Goal: Complete application form

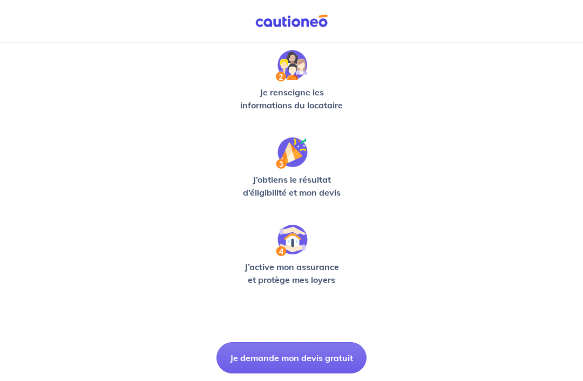
scroll to position [258, 0]
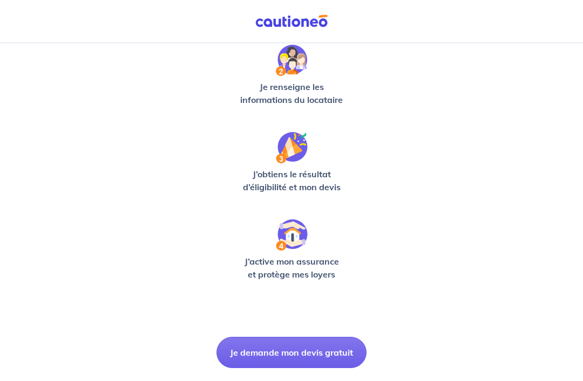
click at [320, 356] on button "Je demande mon devis gratuit" at bounding box center [291, 352] width 150 height 31
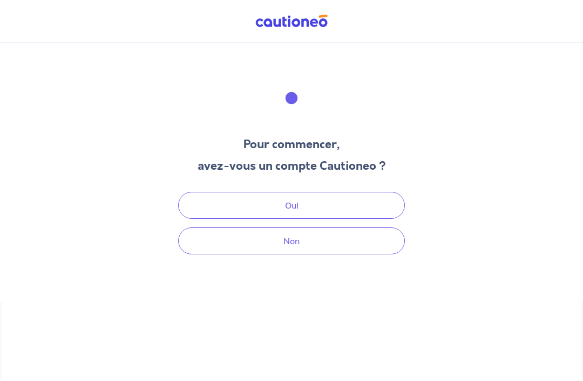
scroll to position [32, 0]
click at [324, 228] on button "Non" at bounding box center [291, 241] width 227 height 27
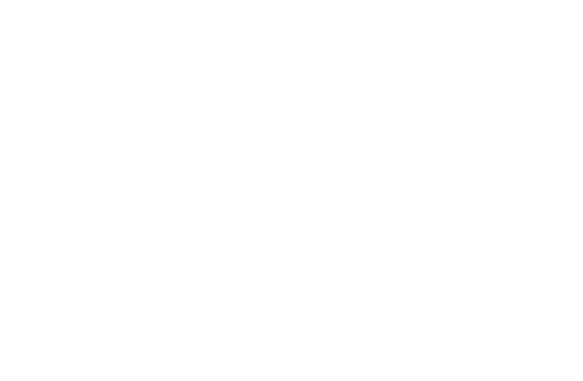
select select "FR"
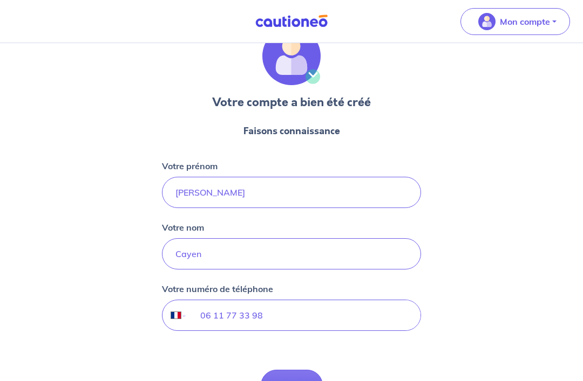
scroll to position [44, 0]
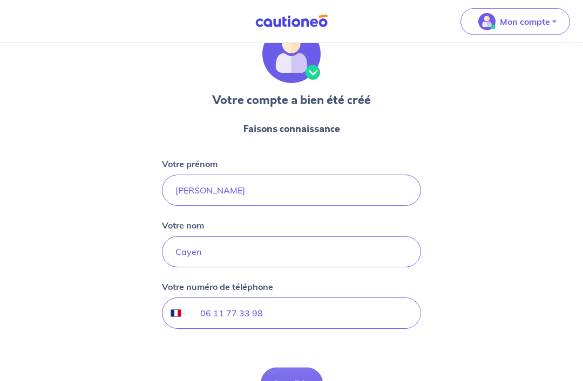
click at [303, 381] on button "Je valide" at bounding box center [292, 383] width 62 height 31
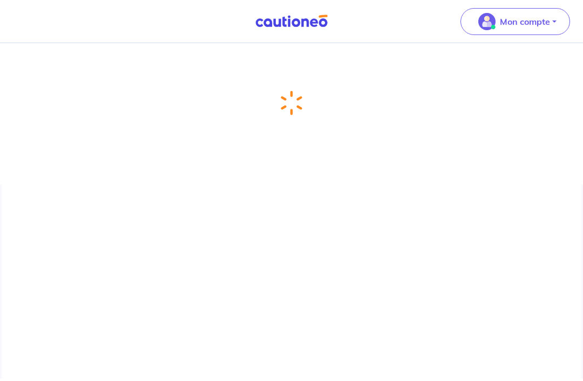
scroll to position [32, 0]
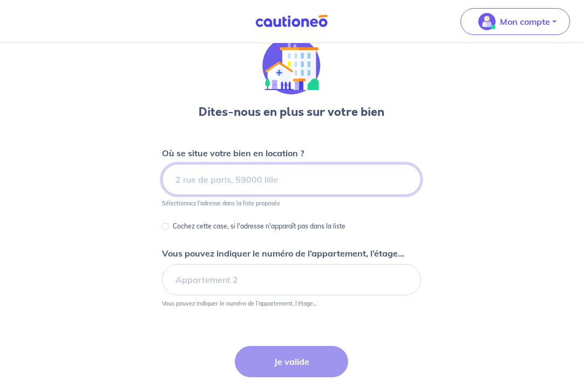
click at [344, 185] on input at bounding box center [291, 179] width 259 height 31
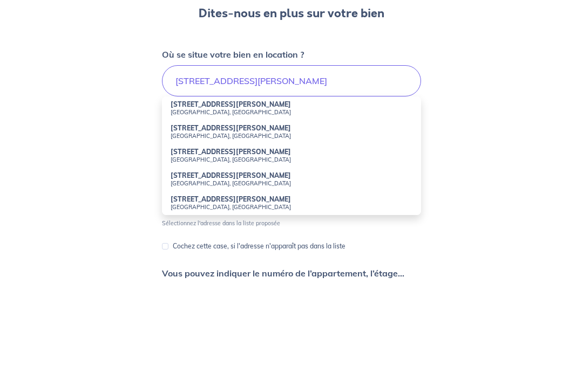
click at [176, 231] on small "[GEOGRAPHIC_DATA], [GEOGRAPHIC_DATA]" at bounding box center [291, 235] width 242 height 8
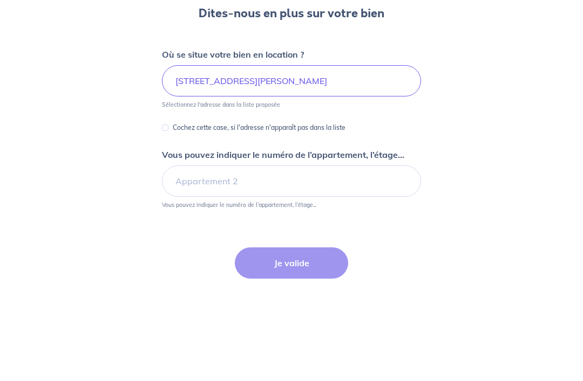
type input "[STREET_ADDRESS][PERSON_NAME]"
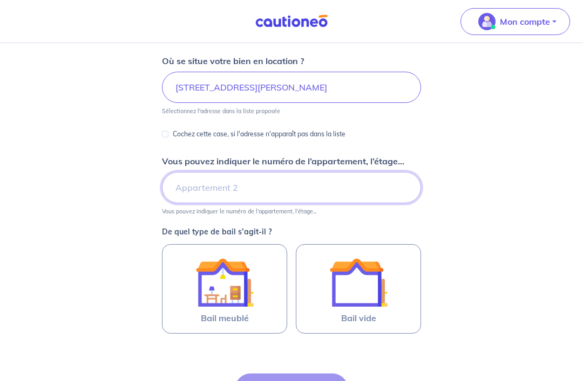
click at [177, 183] on input "Vous pouvez indiquer le numéro de l’appartement, l’étage..." at bounding box center [291, 187] width 259 height 31
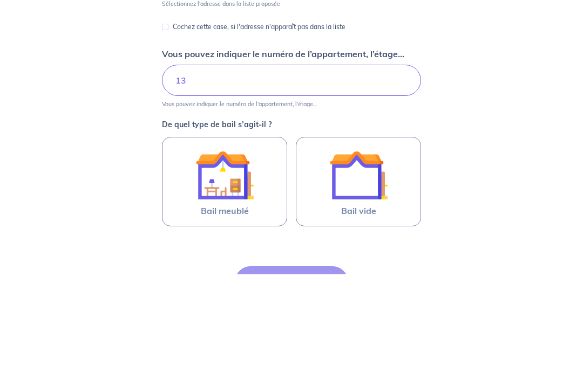
scroll to position [232, 0]
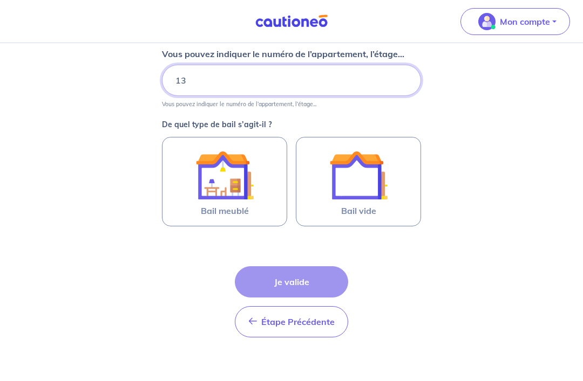
type input "13"
click at [386, 195] on img at bounding box center [358, 175] width 58 height 58
click at [0, 0] on input "Bail vide" at bounding box center [0, 0] width 0 height 0
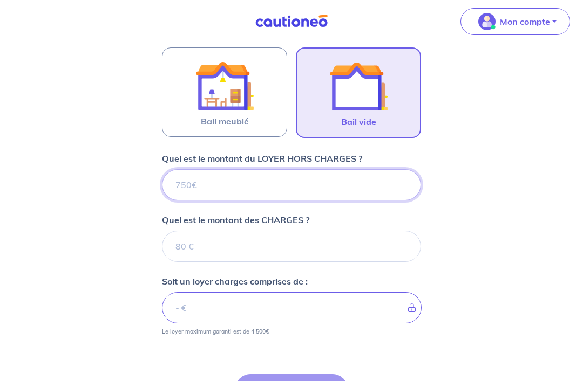
scroll to position [317, 0]
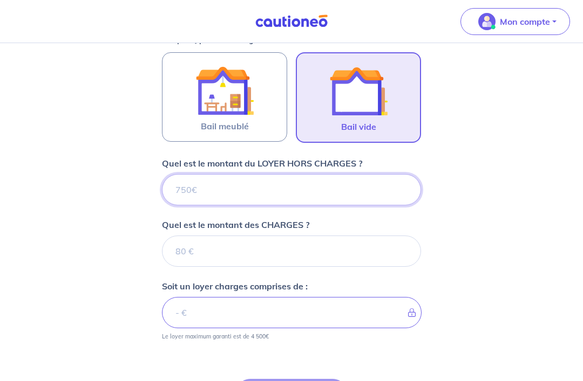
click at [379, 186] on input "Quel est le montant du LOYER HORS CHARGES ?" at bounding box center [291, 189] width 259 height 31
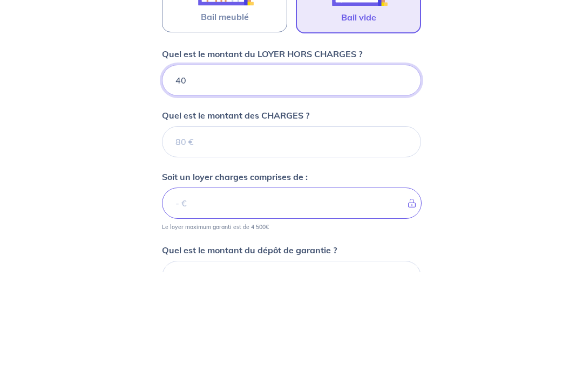
type input "400"
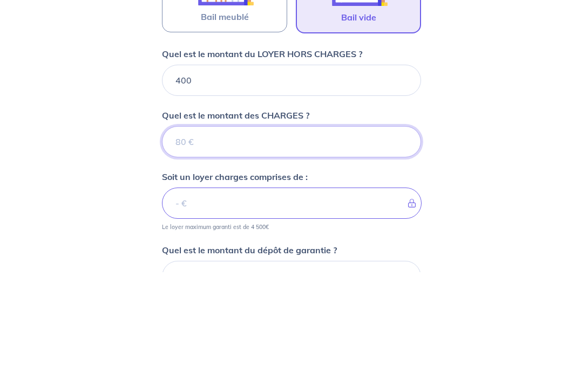
click at [363, 236] on input "Quel est le montant des CHARGES ?" at bounding box center [291, 251] width 259 height 31
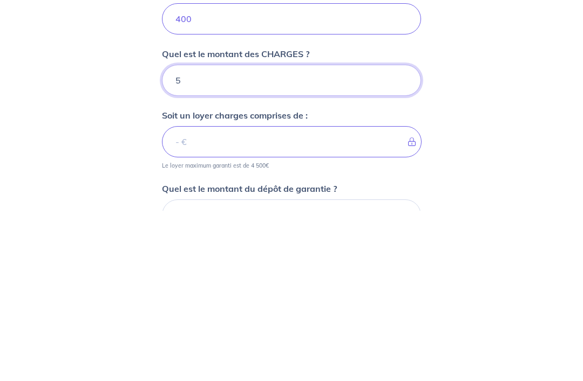
type input "50"
type input "450"
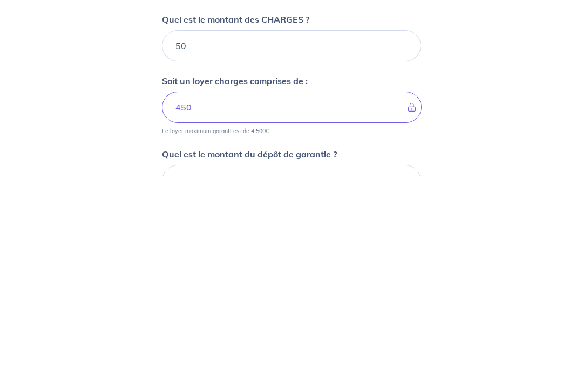
scroll to position [515, 0]
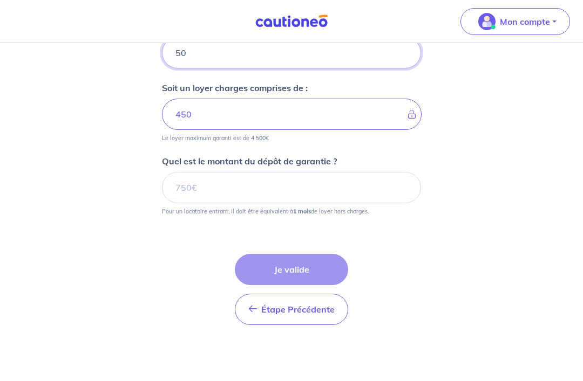
type input "50"
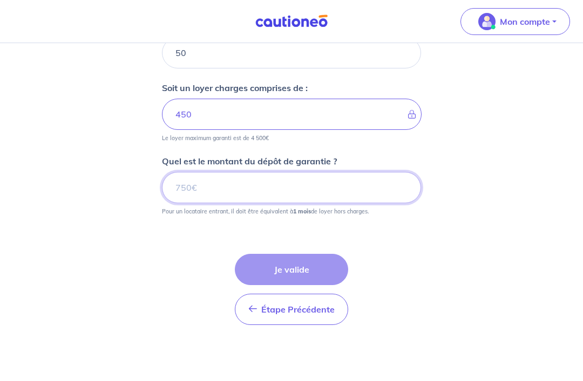
click at [360, 190] on input "Quel est le montant du dépôt de garantie ?" at bounding box center [291, 187] width 259 height 31
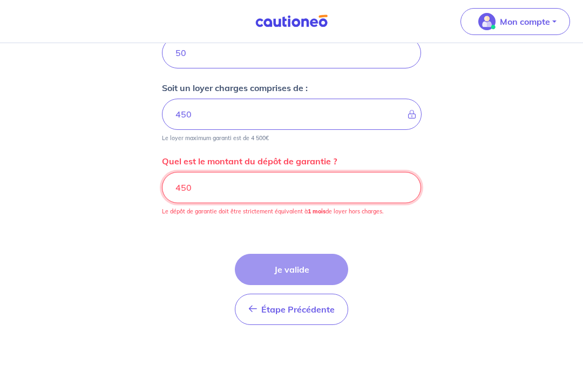
click at [373, 194] on input "450" at bounding box center [291, 187] width 259 height 31
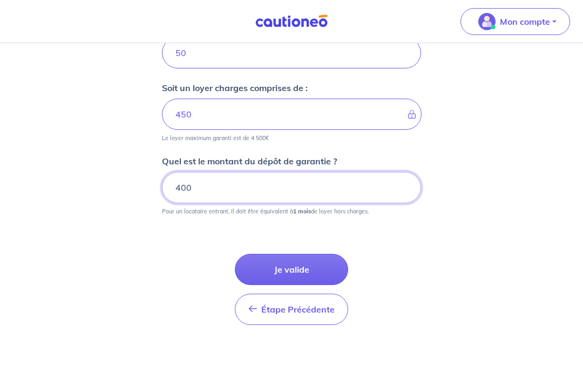
type input "400"
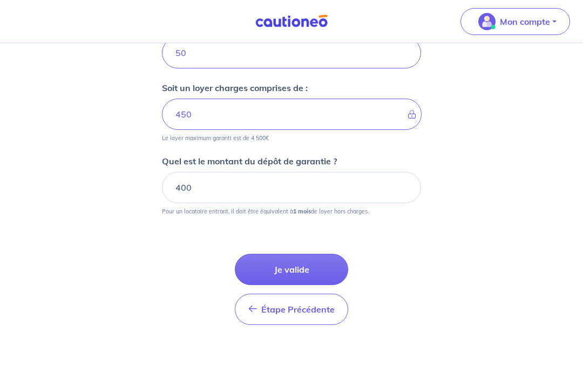
click at [326, 264] on button "Je valide" at bounding box center [291, 269] width 113 height 31
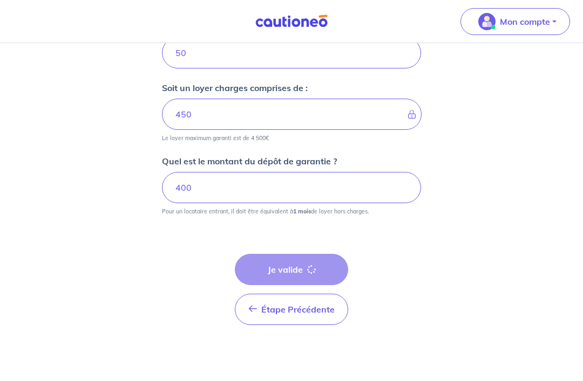
scroll to position [32, 0]
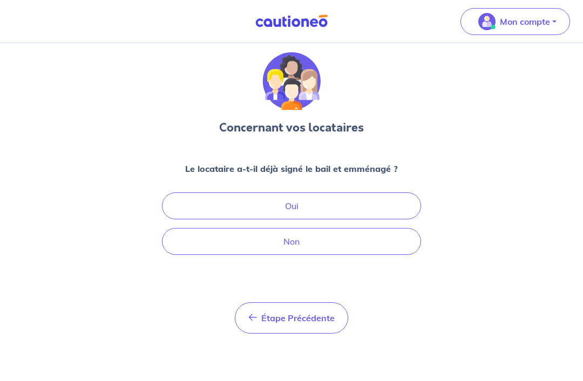
click at [375, 228] on button "Non" at bounding box center [291, 241] width 259 height 27
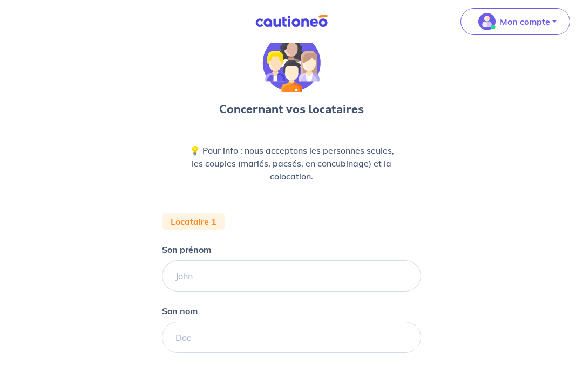
scroll to position [33, 0]
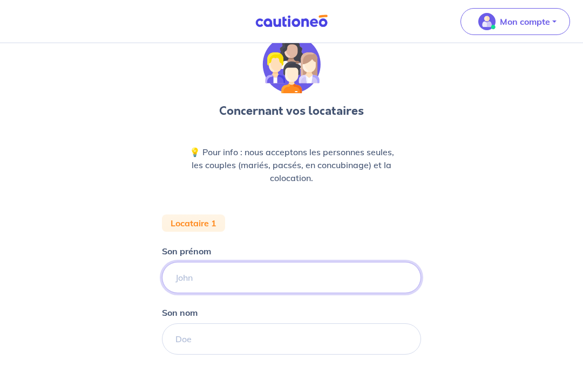
click at [339, 275] on input "Son prénom" at bounding box center [291, 277] width 259 height 31
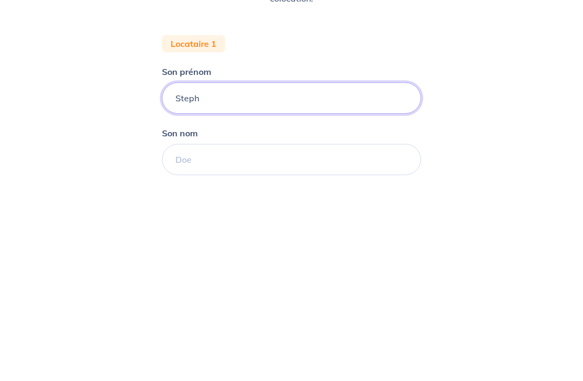
type input "Steph"
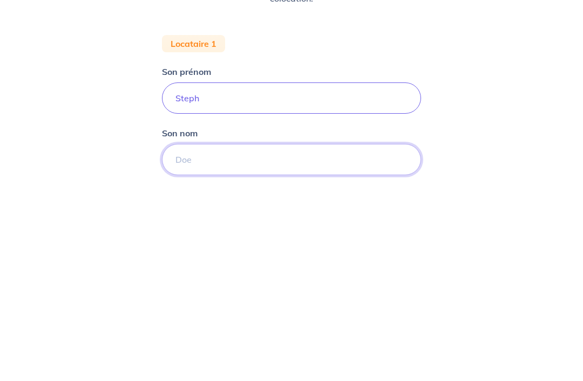
click at [355, 324] on input "Son nom" at bounding box center [291, 339] width 259 height 31
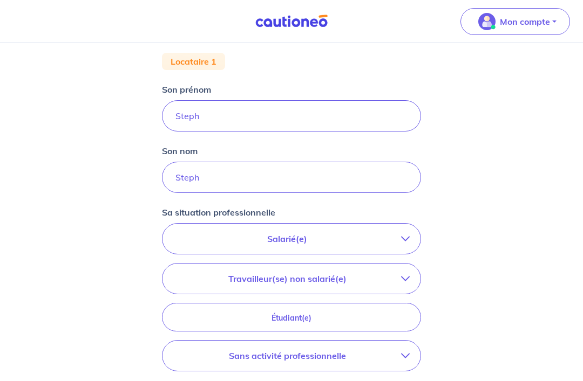
scroll to position [191, 0]
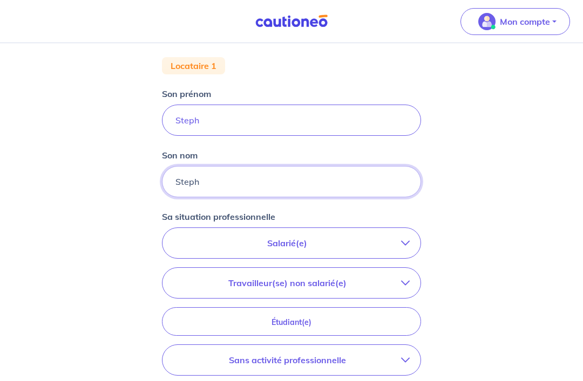
type input "Steph"
click at [363, 245] on p "Salarié(e)" at bounding box center [287, 243] width 228 height 13
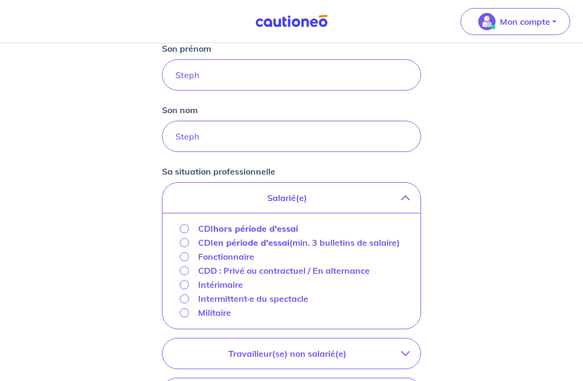
scroll to position [243, 0]
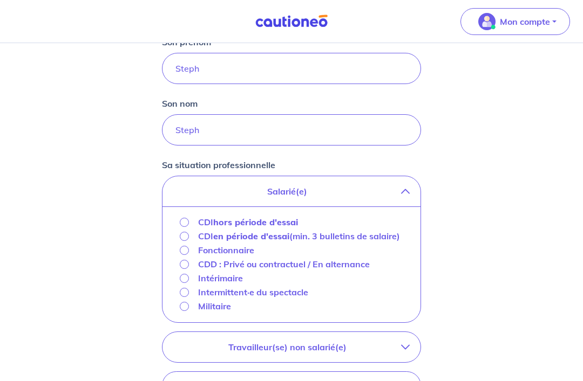
click at [183, 223] on input "CDI hors période d'essai" at bounding box center [184, 222] width 9 height 9
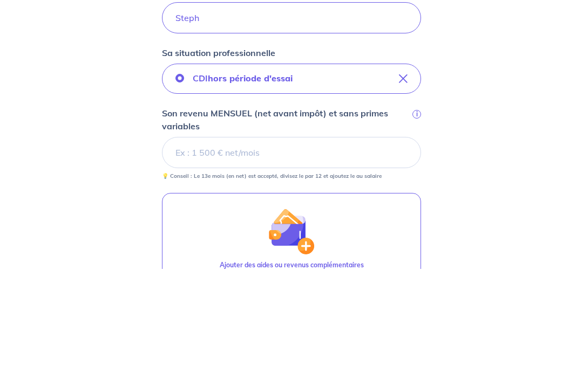
scroll to position [355, 0]
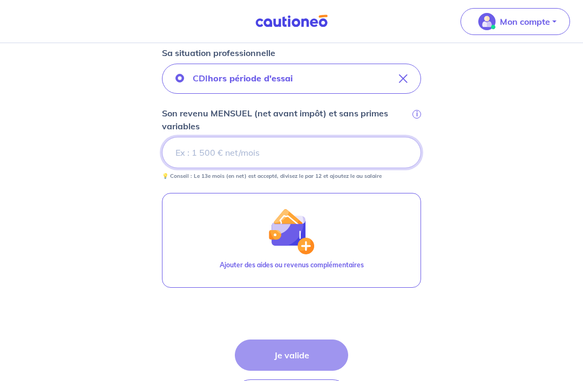
click at [366, 151] on input "Son revenu MENSUEL (net avant impôt) et sans primes variables i" at bounding box center [291, 152] width 259 height 31
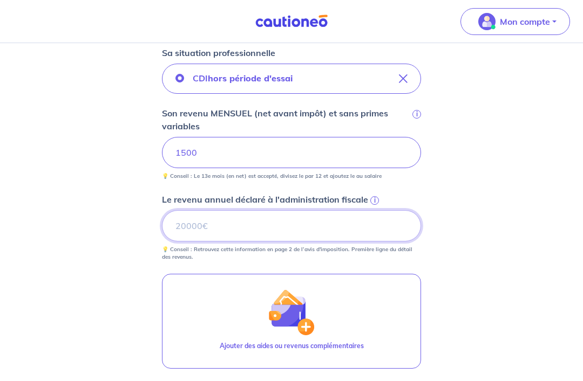
click at [391, 223] on input "Le revenu annuel déclaré à l'administration fiscale i" at bounding box center [291, 225] width 259 height 31
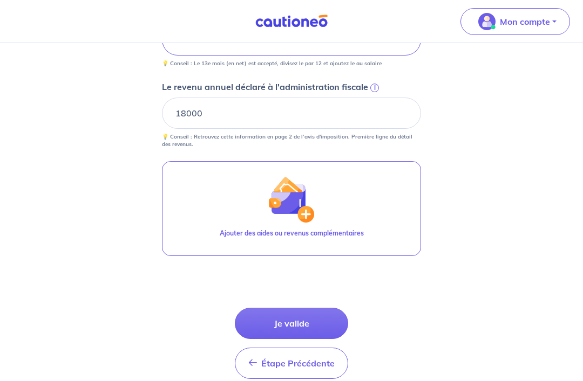
scroll to position [446, 0]
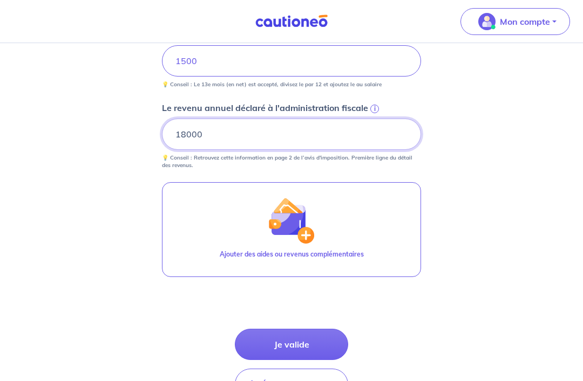
type input "18000"
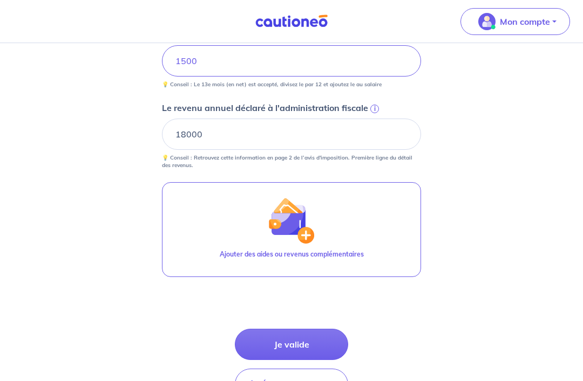
click at [323, 342] on button "Je valide" at bounding box center [291, 345] width 113 height 31
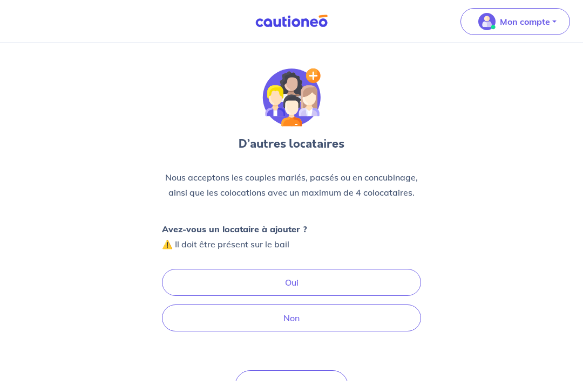
click at [345, 318] on button "Non" at bounding box center [291, 318] width 259 height 27
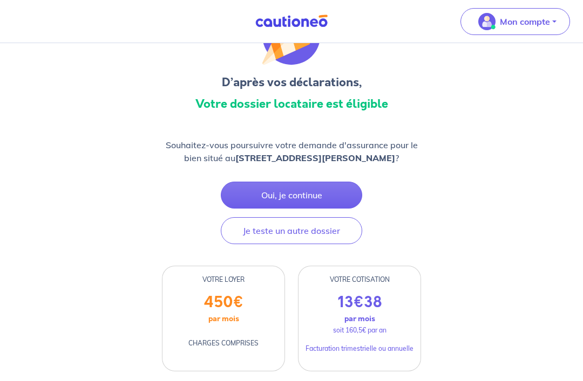
scroll to position [60, 0]
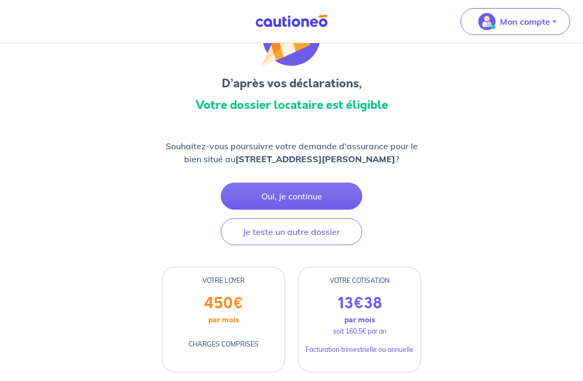
click at [332, 196] on button "Oui, je continue" at bounding box center [291, 196] width 141 height 27
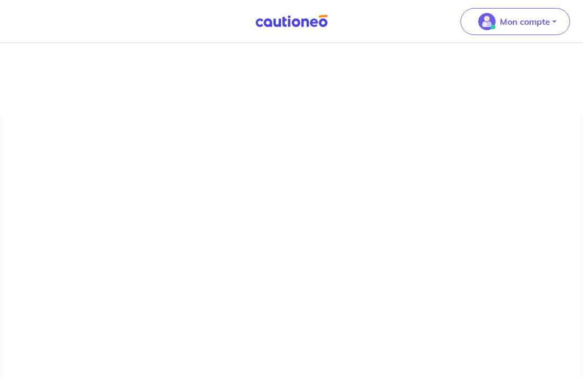
scroll to position [32, 0]
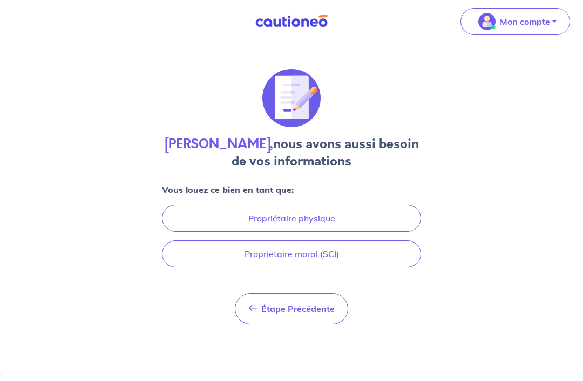
click at [388, 241] on button "Propriétaire moral (SCI)" at bounding box center [291, 254] width 259 height 27
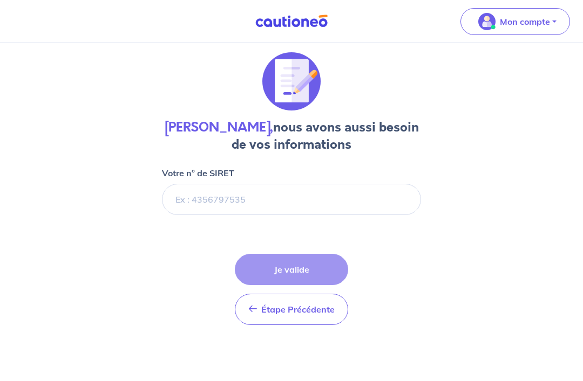
scroll to position [0, 0]
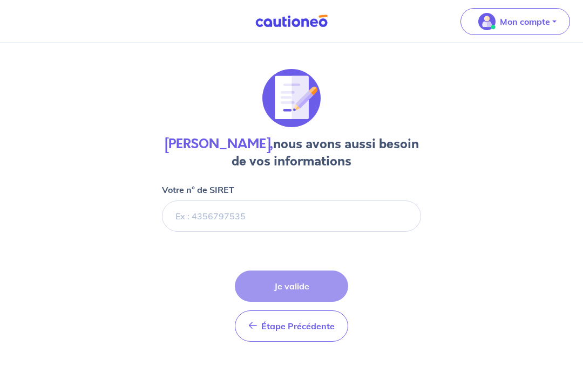
click at [271, 26] on img at bounding box center [291, 21] width 81 height 13
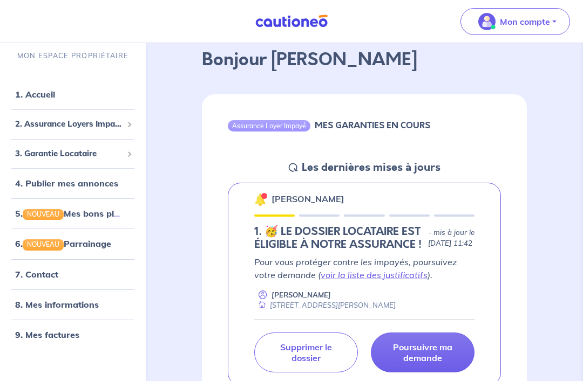
scroll to position [54, 0]
click at [29, 184] on link "4. Publier mes annonces" at bounding box center [66, 184] width 103 height 11
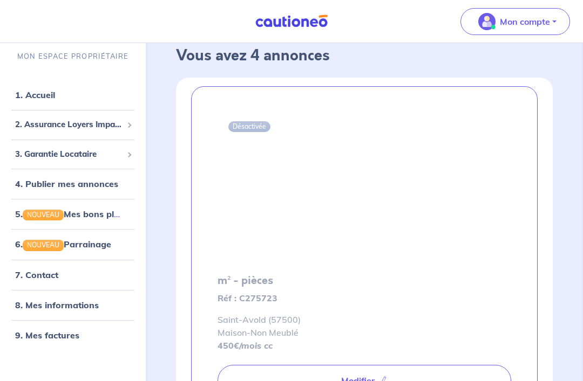
scroll to position [24, 0]
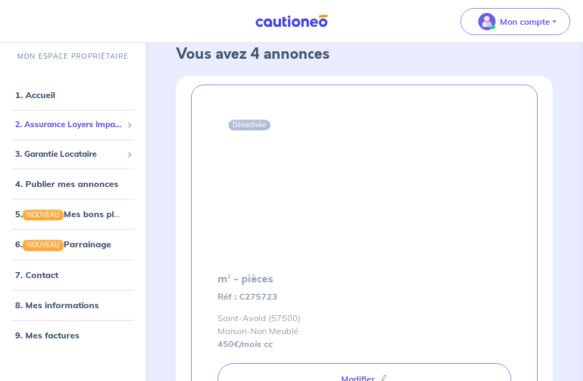
click at [37, 131] on span "2. Assurance Loyers Impayés" at bounding box center [68, 125] width 107 height 12
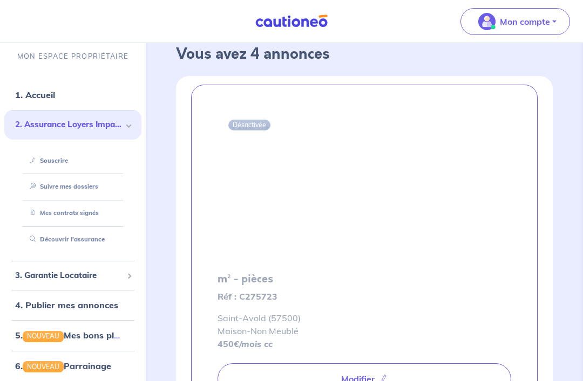
click at [38, 237] on link "Découvrir l'assurance" at bounding box center [64, 240] width 79 height 8
